Goal: Task Accomplishment & Management: Complete application form

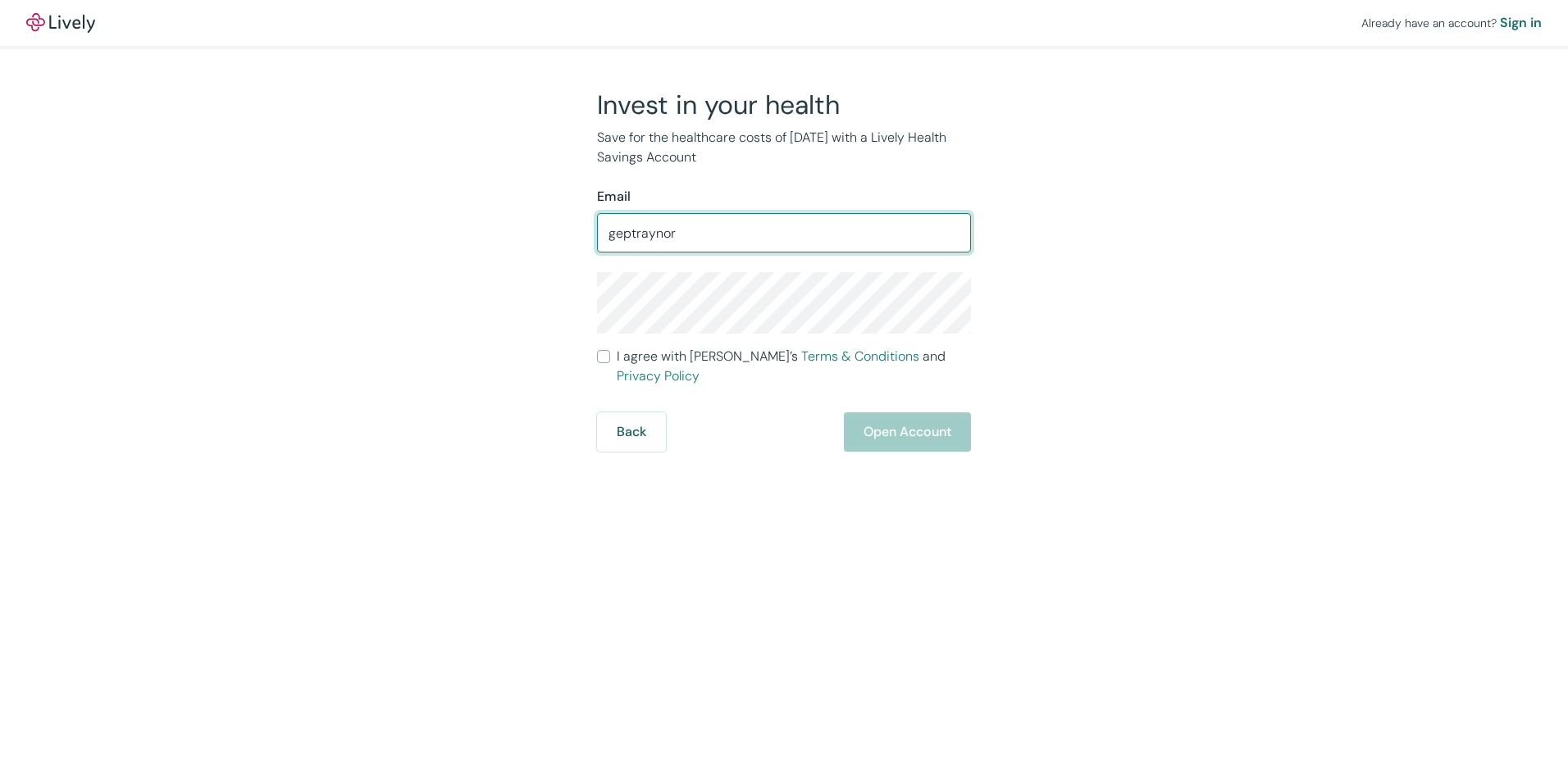
type input "[EMAIL_ADDRESS][DOMAIN_NAME]"
click at [547, 268] on div "Invest in your health Save for the healthcare costs of [DATE] with a Lively Hea…" at bounding box center [774, 270] width 787 height 363
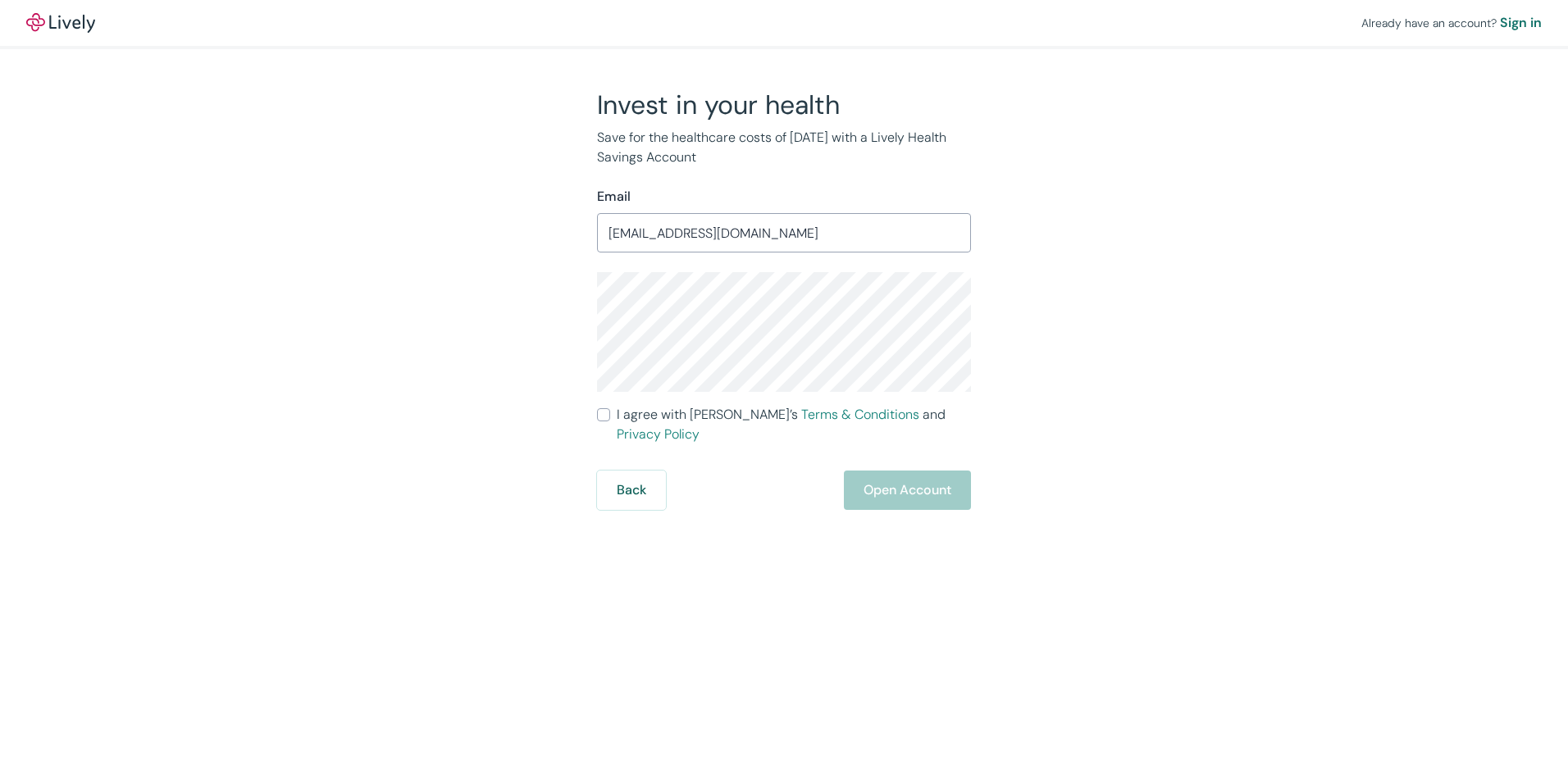
drag, startPoint x: 536, startPoint y: 338, endPoint x: 557, endPoint y: 334, distance: 21.4
click at [537, 338] on div "Invest in your health Save for the healthcare costs of [DATE] with a Lively Hea…" at bounding box center [774, 299] width 787 height 422
click at [501, 350] on div "Invest in your health Save for the healthcare costs of [DATE] with a Lively Hea…" at bounding box center [774, 299] width 787 height 422
click at [605, 418] on input "I agree with Lively’s Terms & Conditions and Privacy Policy" at bounding box center [603, 415] width 13 height 13
checkbox input "true"
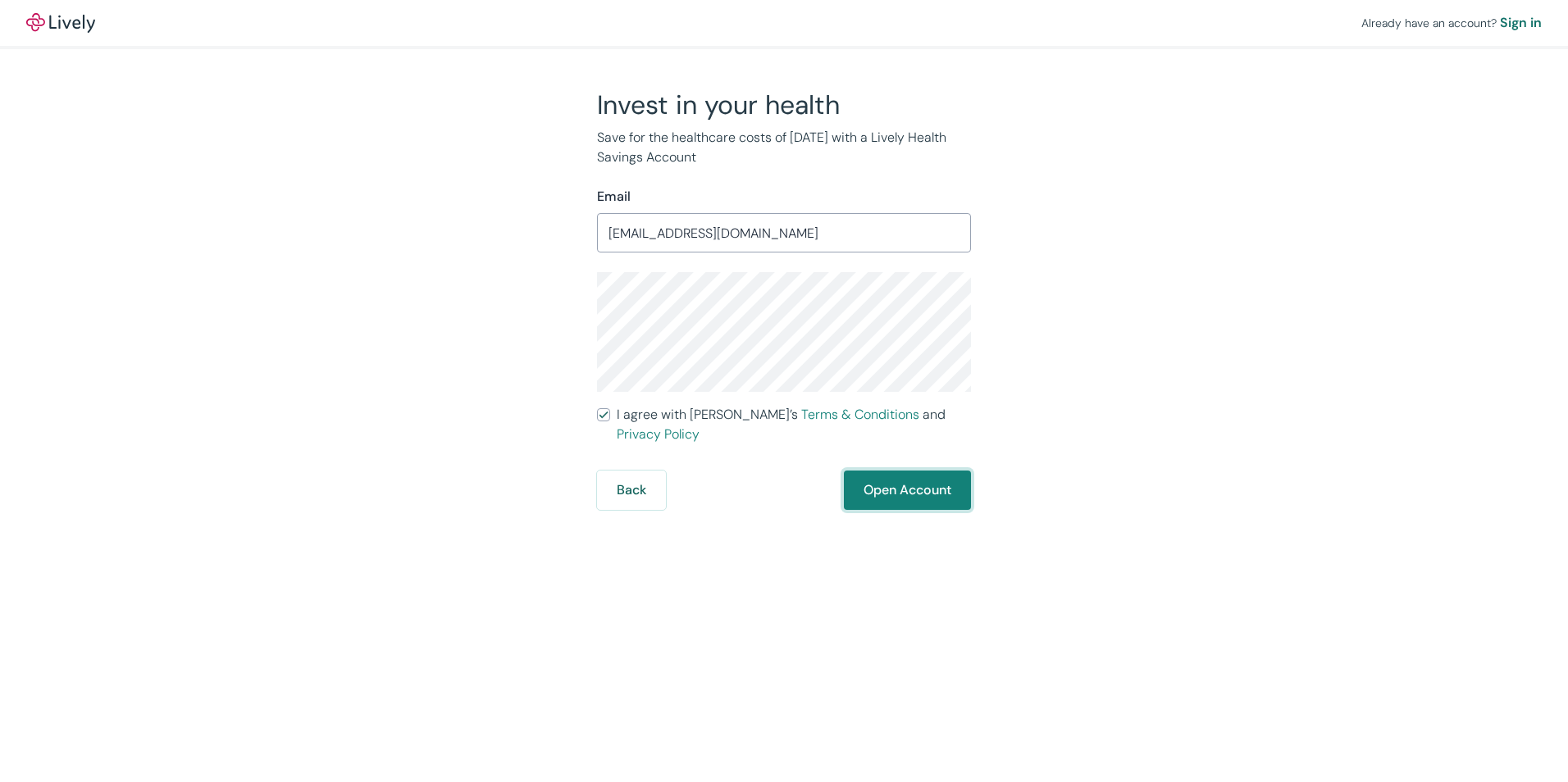
click at [913, 476] on button "Open Account" at bounding box center [906, 490] width 127 height 40
